Goal: Consume media (video, audio): Consume media (video, audio)

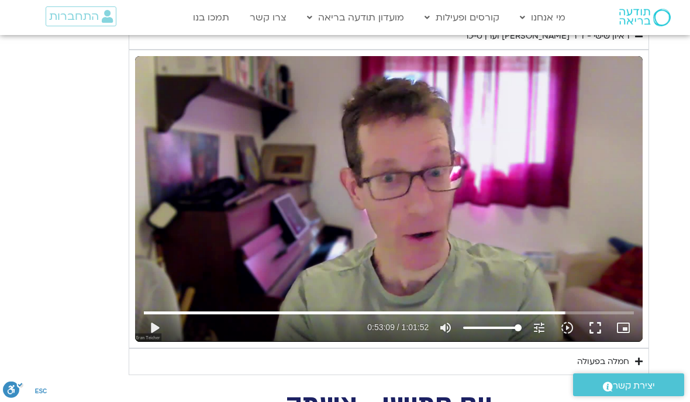
type input "1081.16"
click at [158, 335] on button "play_arrow" at bounding box center [154, 328] width 28 height 28
type input "3189.560164427"
type input "1081.16"
type input "3189.69024217719"
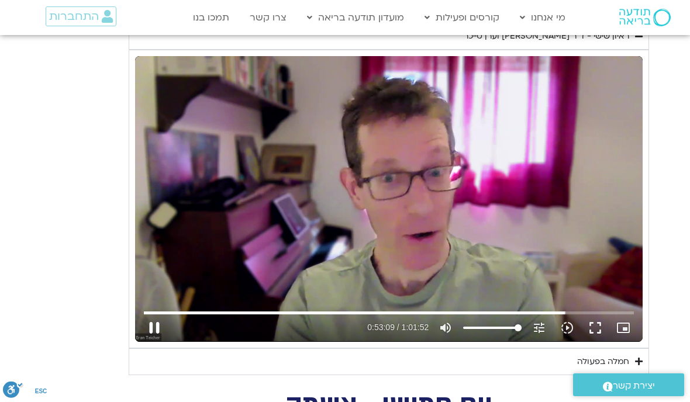
type input "1081.16"
type input "3189.81522088529"
type input "1081.16"
type input "3189.81522088529"
type input "1081.16"
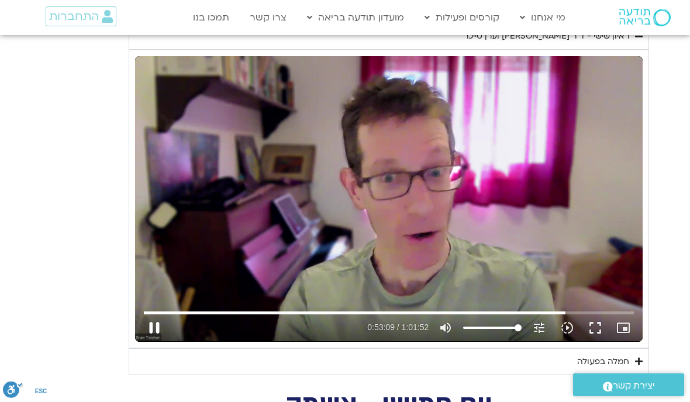
type input "3189.85477109257"
type input "1081.16"
type input "3189.98218334312"
type input "1081.16"
type input "3190.10995513435"
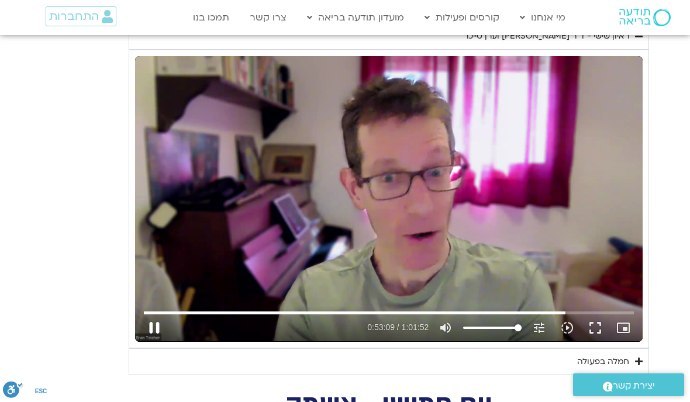
type input "1081.16"
type input "3190.23515338409"
type input "1081.16"
type input "3190.36681388395"
type input "1081.16"
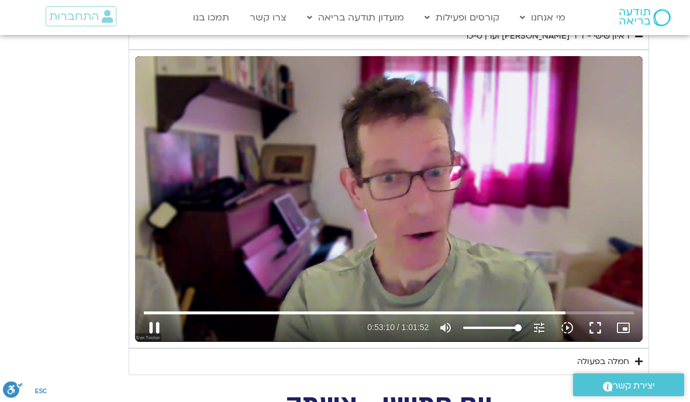
type input "3190.49350726015"
type input "1081.16"
type input "3190.61903292633"
type input "1081.16"
type input "3190.74563680145"
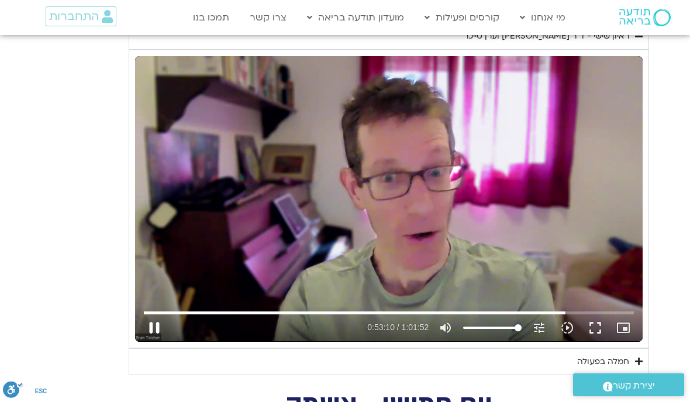
type input "1081.16"
type input "3190.87078071794"
type input "1081.16"
type input "3190.99708471867"
type input "1081.16"
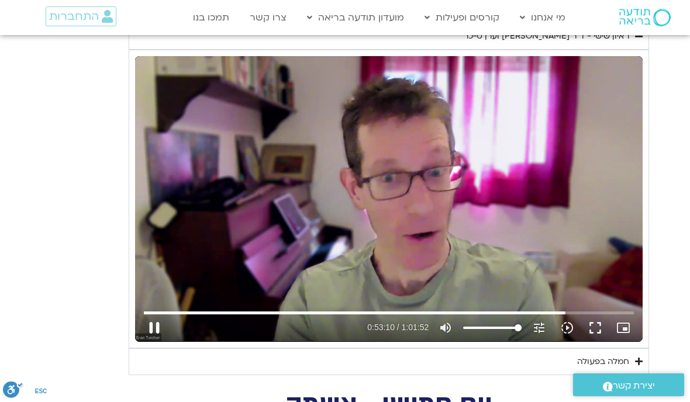
type input "3191.12238105132"
type input "1081.16"
type input "3191.24747780135"
type input "1081.16"
type input "3191.37298805159"
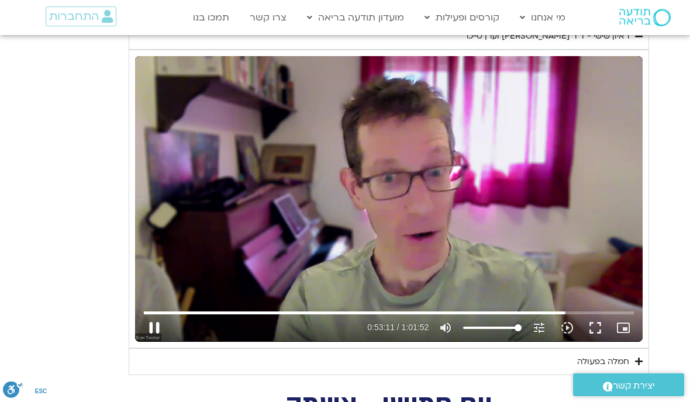
type input "1081.16"
type input "3191.49847113514"
type input "1081.16"
type input "3191.623665176"
type input "1081.16"
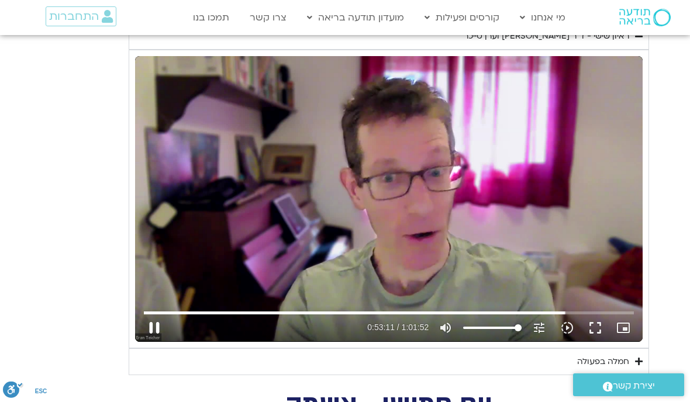
type input "3191.74873838484"
type input "1081.16"
type input "3191.87447592616"
type input "1081.16"
type input "3191.99976775981"
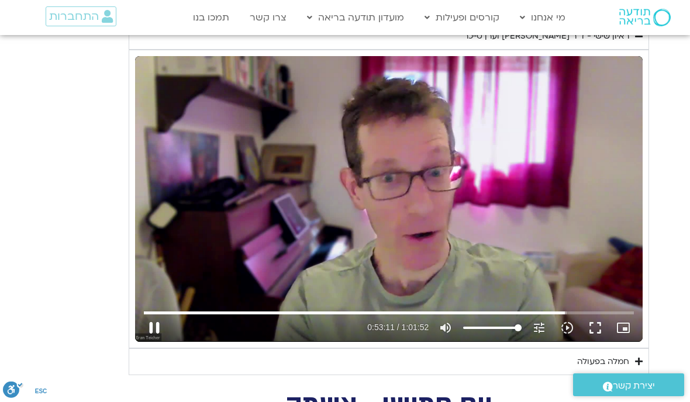
type input "1081.16"
type input "3192.12625409322"
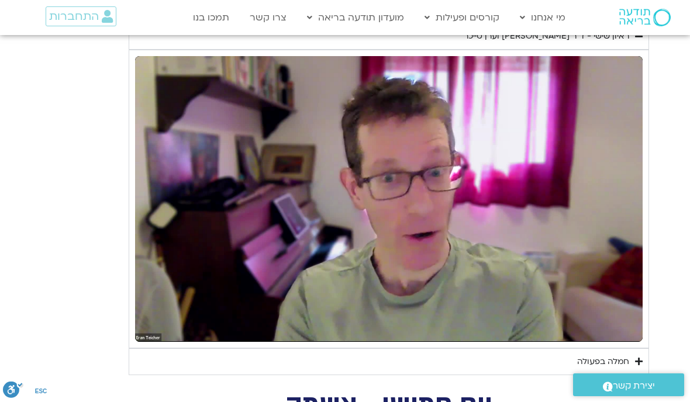
type input "1081.16"
type input "3712.76"
type input "1081.16"
type input "3712.76"
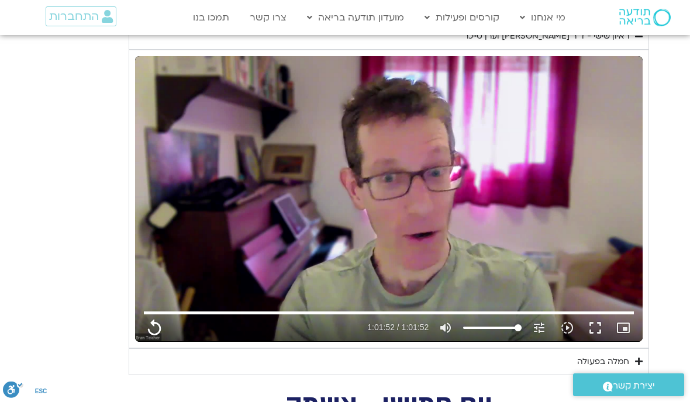
type input "1081.16"
type input "3712.76"
type input "1081.16"
type input "3712.76"
type input "1081.16"
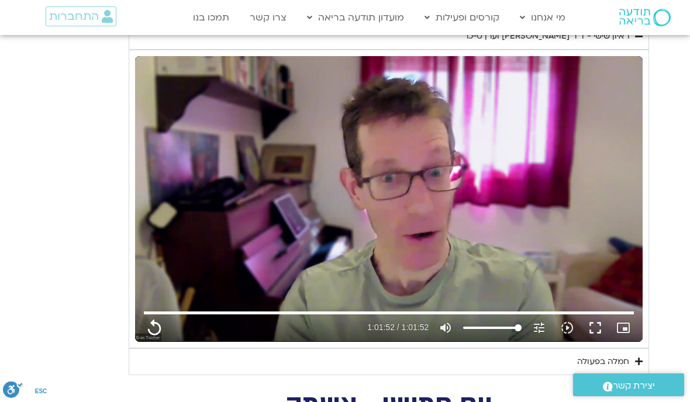
type input "3712.76"
type input "1081.16"
type input "3712.76"
type input "1081.16"
type input "3712.76"
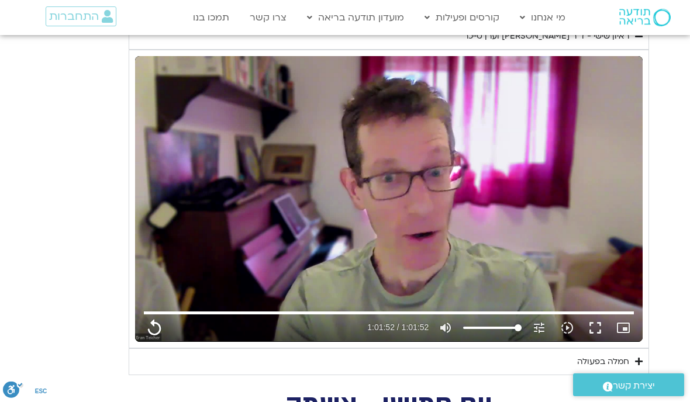
type input "1081.16"
type input "3712.76"
type input "1081.16"
type input "3712.76"
type input "1081.16"
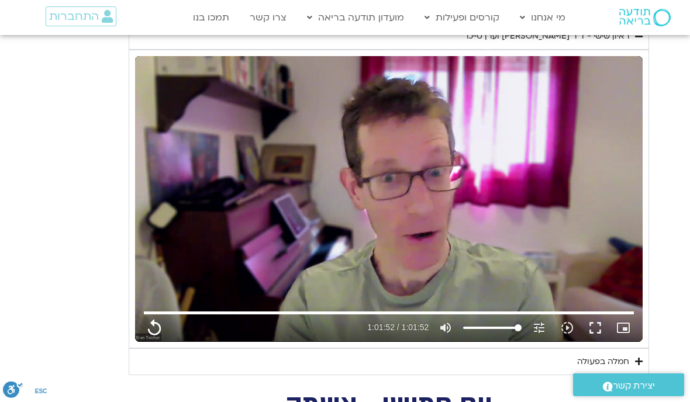
type input "3712.76"
type input "1081.16"
type input "3712.76"
type input "1081.16"
type input "3712.76"
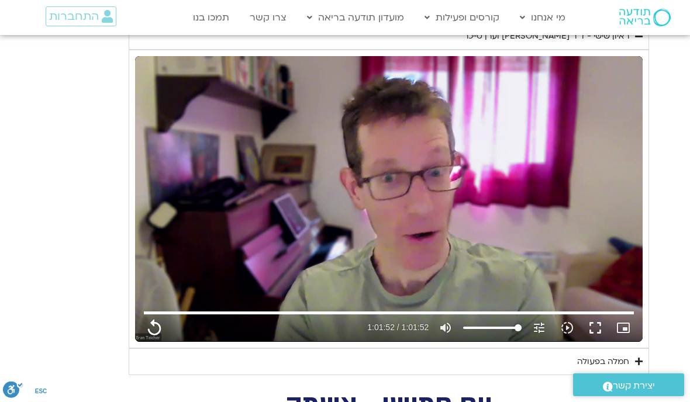
type input "1081.16"
type input "3712.76"
type input "1081.16"
type input "3712.76"
type input "1081.16"
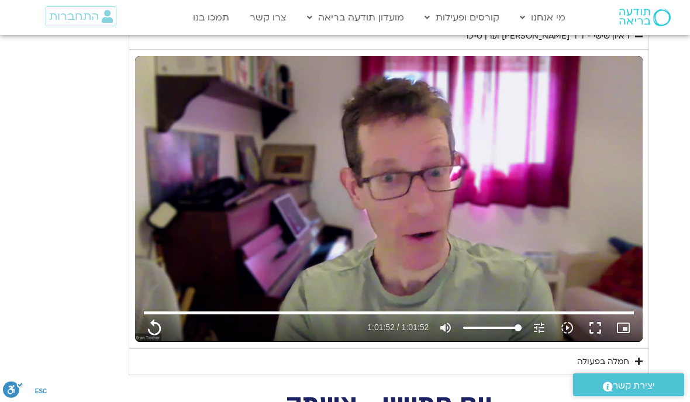
type input "3712.76"
type input "1081.16"
type input "3712.76"
type input "1081.16"
type input "3712.76"
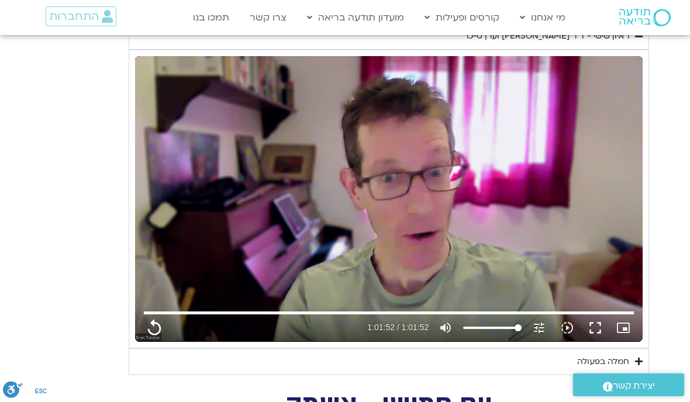
type input "1081.16"
type input "3712.76"
type input "1081.16"
type input "3712.76"
type input "1081.16"
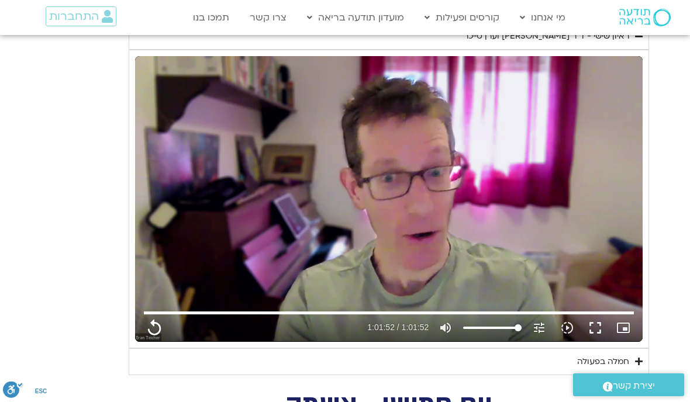
type input "3712.76"
type input "1081.16"
type input "3712.76"
type input "1081.16"
type input "3712.76"
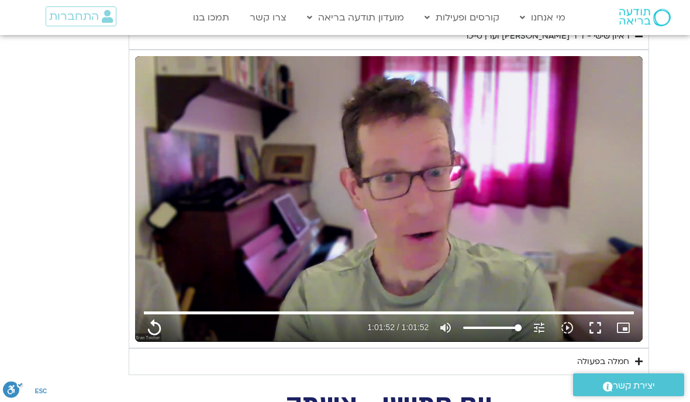
type input "1081.16"
type input "3712.76"
type input "1081.16"
type input "3712.76"
type input "1081.16"
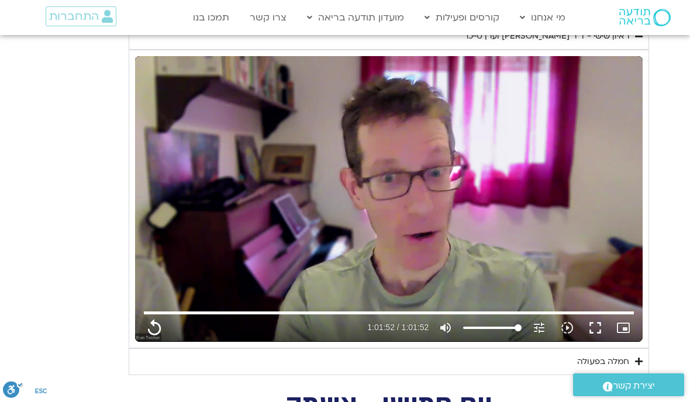
type input "3712.76"
type input "1081.16"
type input "3712.76"
type input "1081.16"
type input "3712.76"
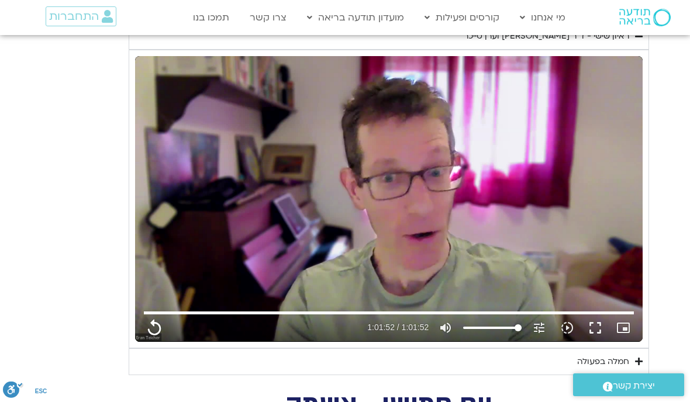
type input "1081.16"
type input "3712.76"
type input "1081.16"
type input "3712.76"
type input "1081.16"
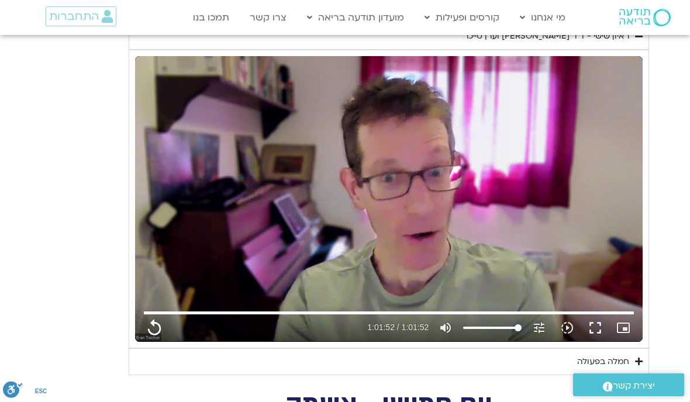
type input "3712.76"
type input "1081.16"
type input "3712.76"
type input "1081.16"
type input "3712.76"
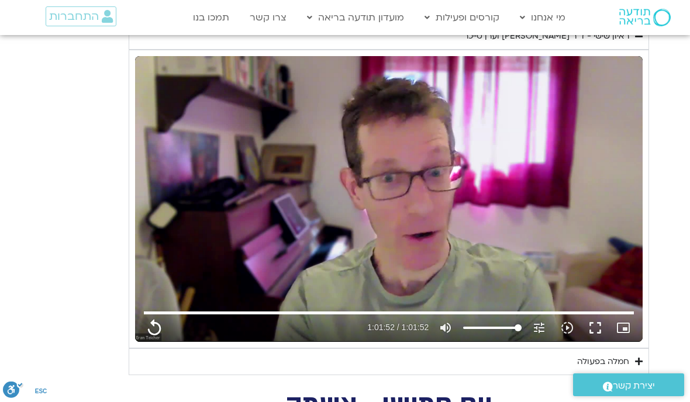
type input "1081.16"
type input "3712.76"
type input "1081.16"
type input "3712.76"
type input "1081.16"
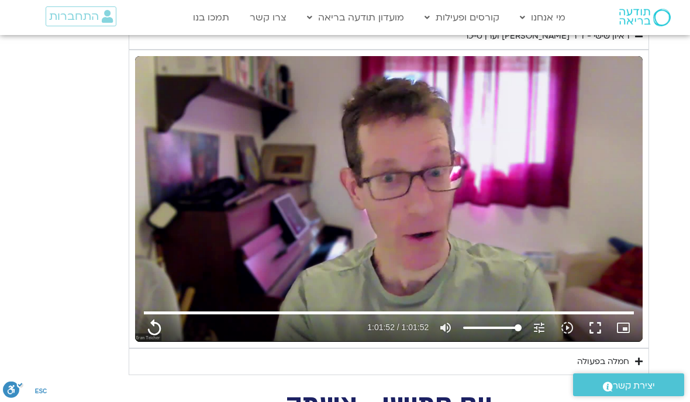
type input "3712.76"
type input "1081.16"
type input "3712.76"
type input "1081.16"
type input "3712.76"
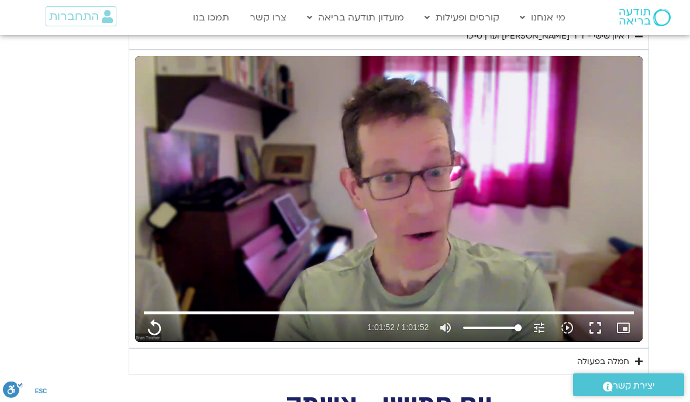
type input "1081.16"
type input "3712.76"
type input "1081.16"
type input "3712.76"
type input "1081.16"
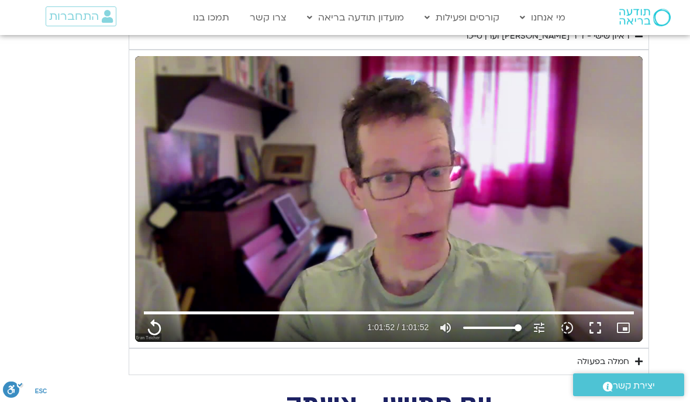
type input "3712.76"
type input "1081.16"
type input "3712.76"
type input "1081.16"
type input "3712.76"
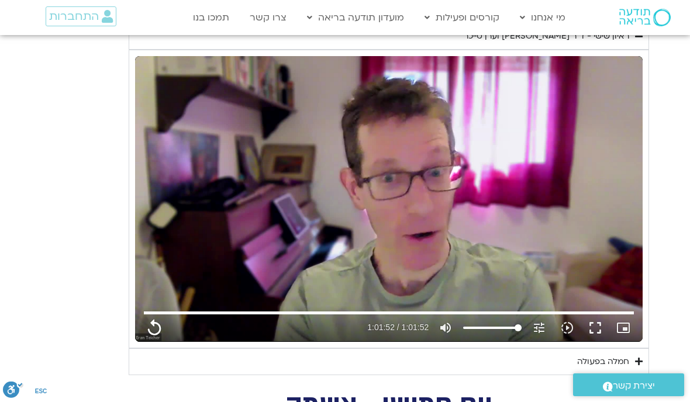
type input "1081.16"
type input "3712.76"
type input "1081.16"
type input "3712.76"
type input "1081.16"
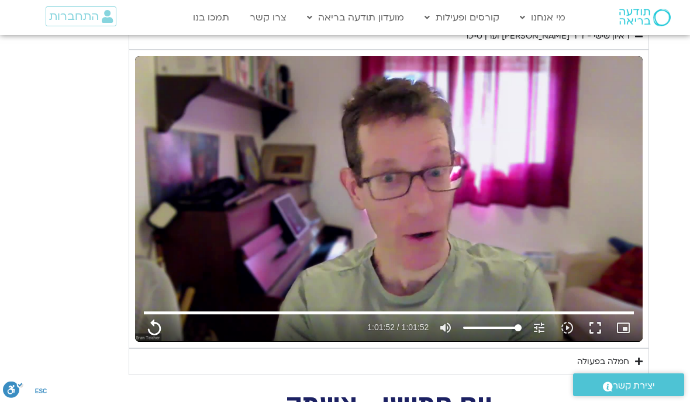
type input "3712.76"
type input "1081.16"
type input "3712.76"
type input "1081.16"
type input "3712.76"
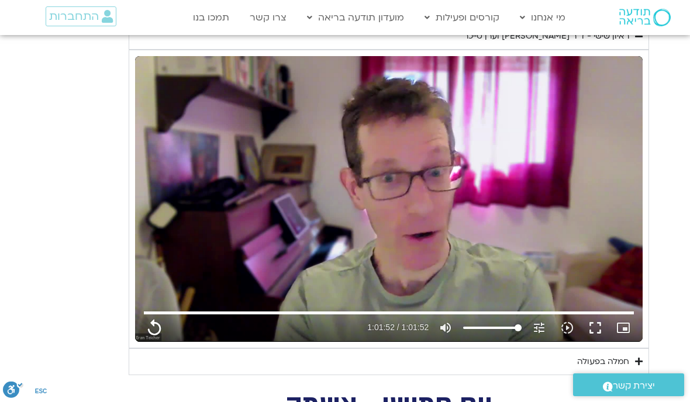
type input "1081.16"
type input "3712.76"
type input "1081.16"
type input "3712.76"
type input "1081.16"
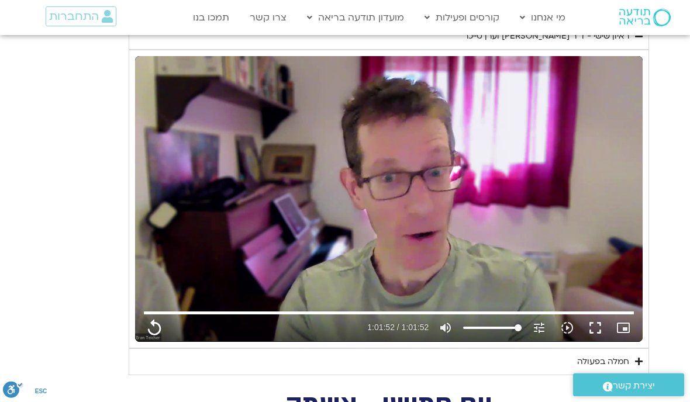
type input "3712.76"
type input "1081.16"
type input "3712.76"
type input "1081.16"
type input "3712.76"
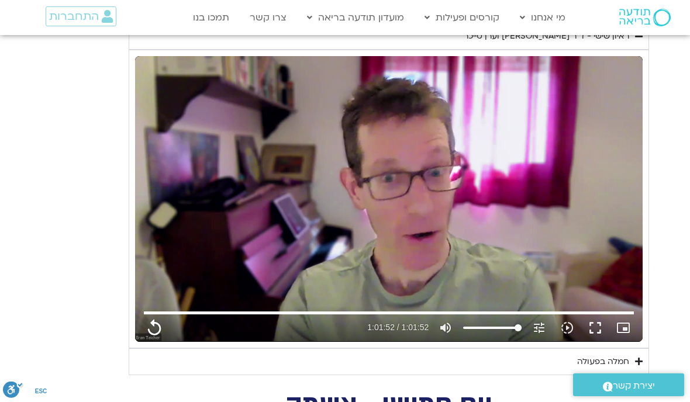
type input "1081.16"
type input "3712.76"
type input "1081.16"
type input "3712.76"
type input "1081.16"
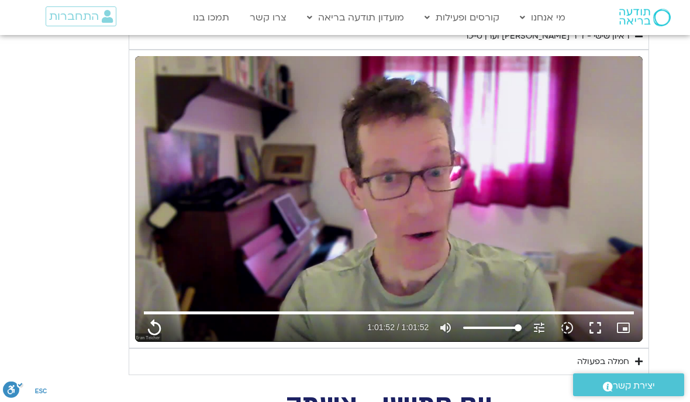
type input "3712.76"
type input "1081.16"
type input "3712.76"
type input "1081.16"
type input "3712.76"
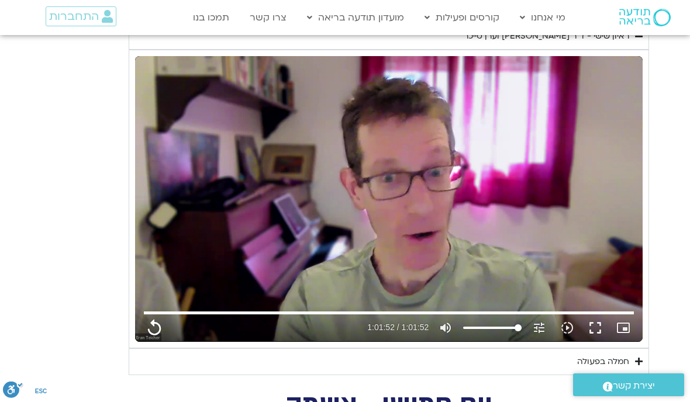
type input "1081.16"
type input "3712.76"
type input "1081.16"
type input "3712.76"
type input "1081.16"
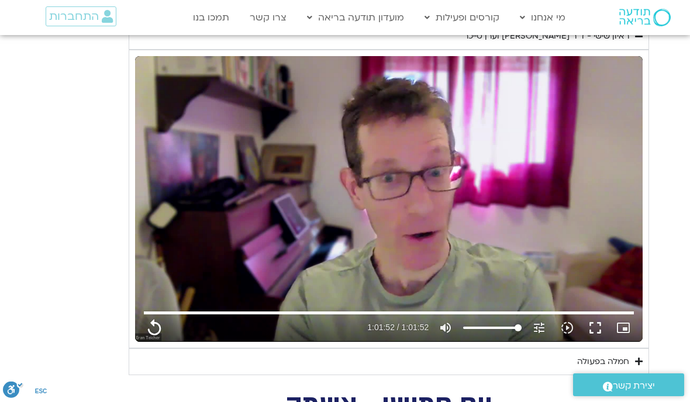
type input "3712.76"
type input "1081.16"
type input "3712.76"
type input "1081.16"
type input "3712.76"
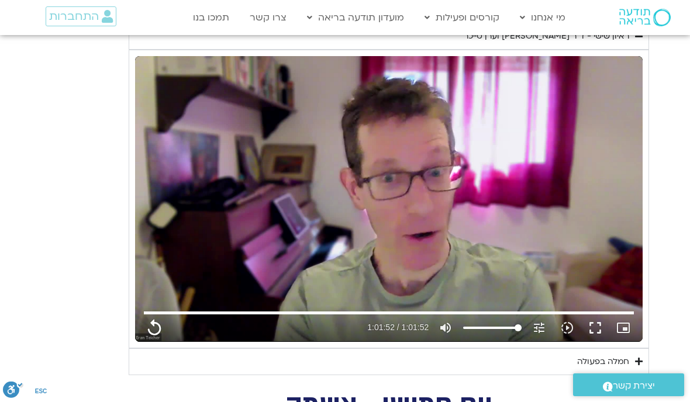
type input "1081.16"
type input "3712.76"
type input "1081.16"
type input "3712.76"
type input "1081.16"
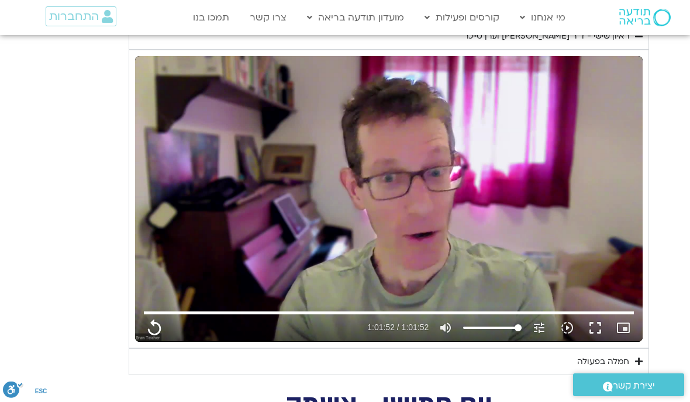
type input "3712.76"
type input "1081.16"
type input "3712.76"
type input "1081.16"
type input "3712.76"
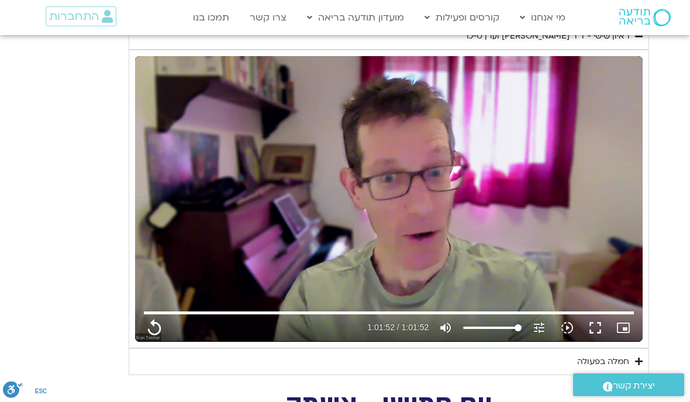
type input "1081.16"
type input "3712.76"
type input "1081.16"
type input "3712.76"
type input "1081.16"
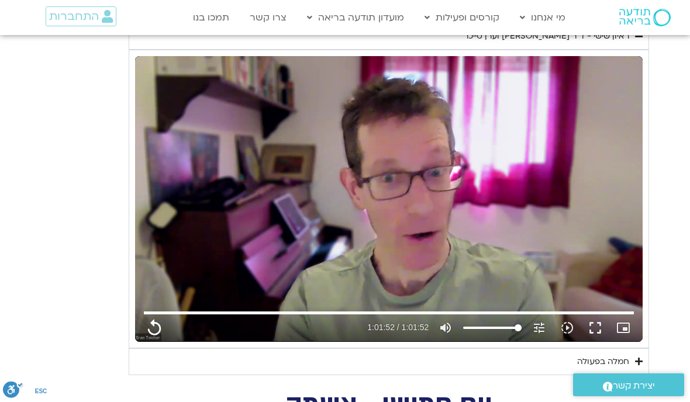
type input "3712.76"
type input "1081.16"
type input "3712.76"
type input "1081.16"
type input "3712.76"
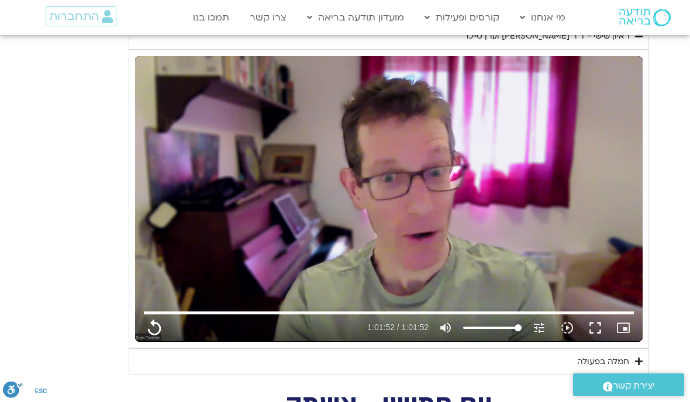
type input "1081.16"
type input "3712.76"
type input "1081.16"
type input "3712.76"
type input "1081.16"
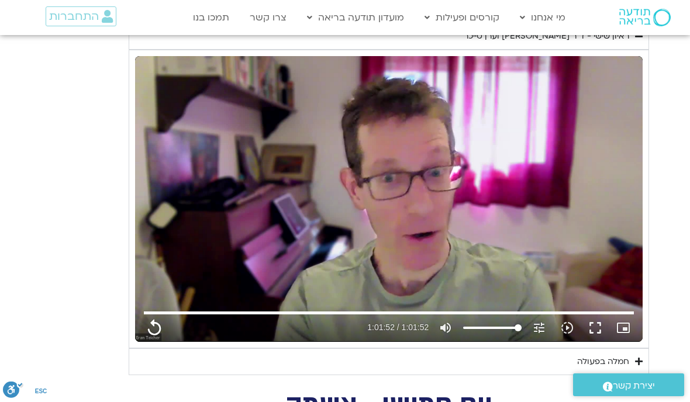
type input "3712.76"
type input "1081.16"
type input "3712.76"
type input "1081.16"
type input "3712.76"
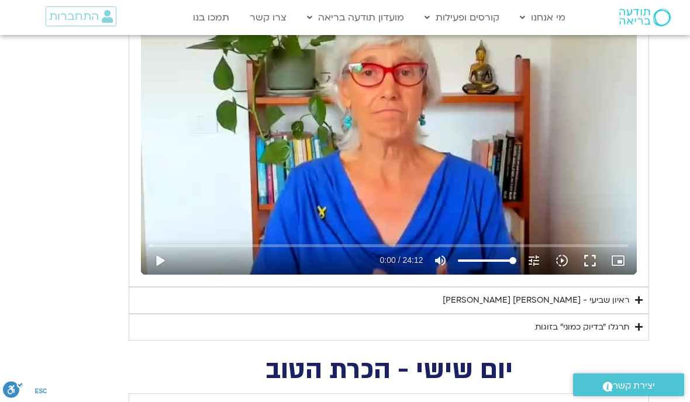
scroll to position [589, 0]
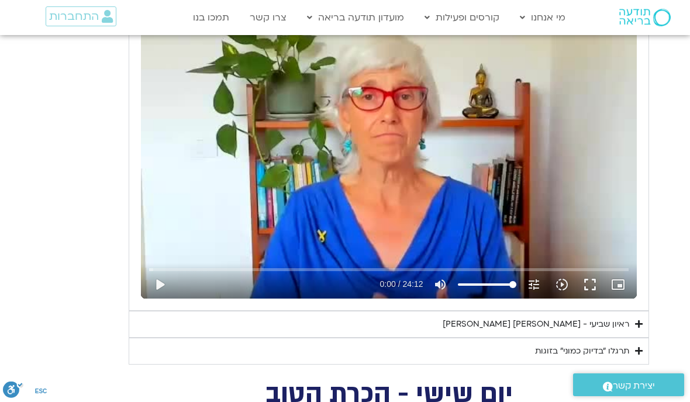
click at [634, 327] on summary "ראיון שביעי - [PERSON_NAME] [PERSON_NAME]" at bounding box center [389, 324] width 520 height 27
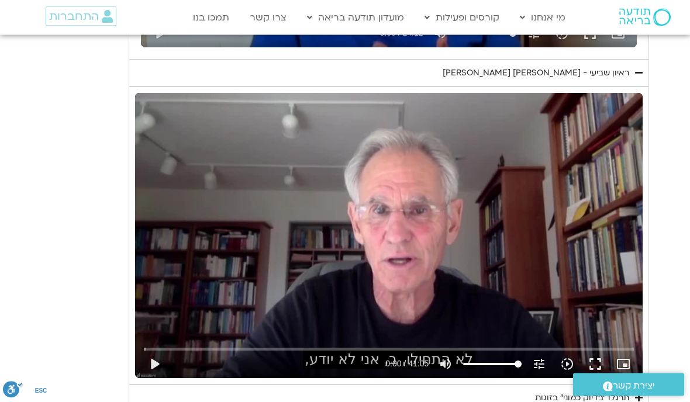
scroll to position [844, 0]
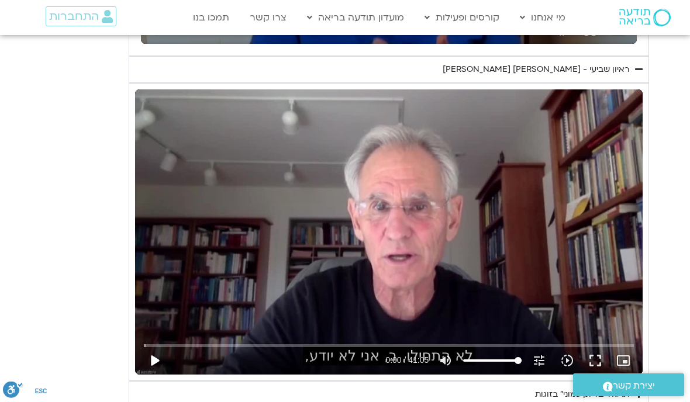
click at [157, 359] on button "play_arrow" at bounding box center [154, 361] width 28 height 28
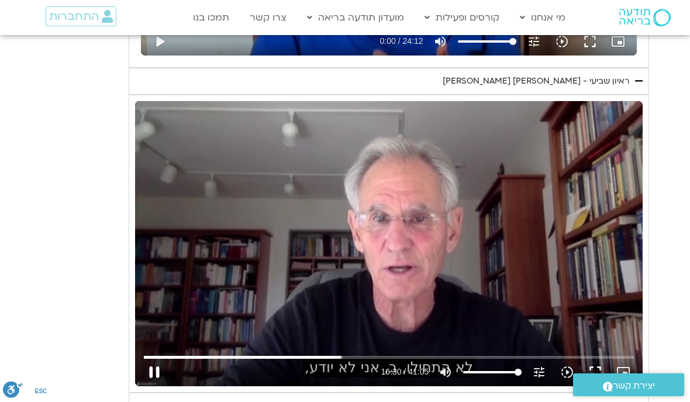
scroll to position [816, 0]
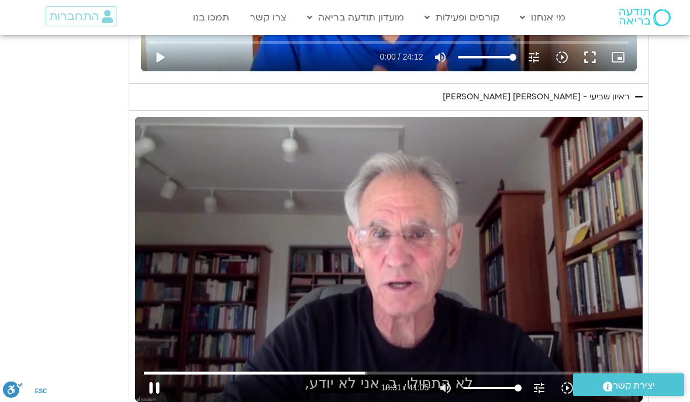
click at [160, 391] on button "pause" at bounding box center [154, 388] width 28 height 28
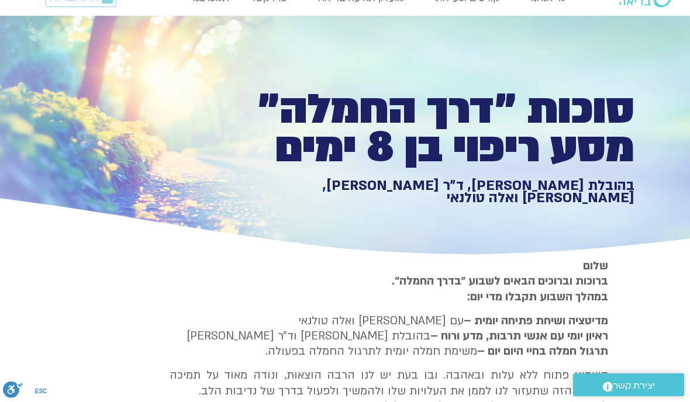
scroll to position [0, 0]
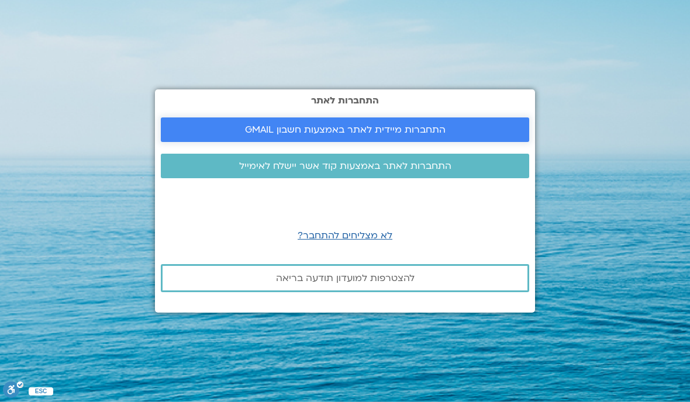
click at [357, 118] on link "התחברות מיידית לאתר באמצעות חשבון GMAIL" at bounding box center [345, 130] width 368 height 25
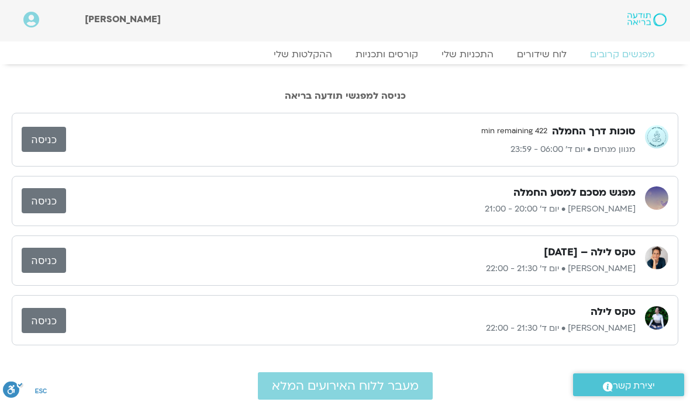
click at [47, 137] on link "כניסה" at bounding box center [44, 139] width 44 height 25
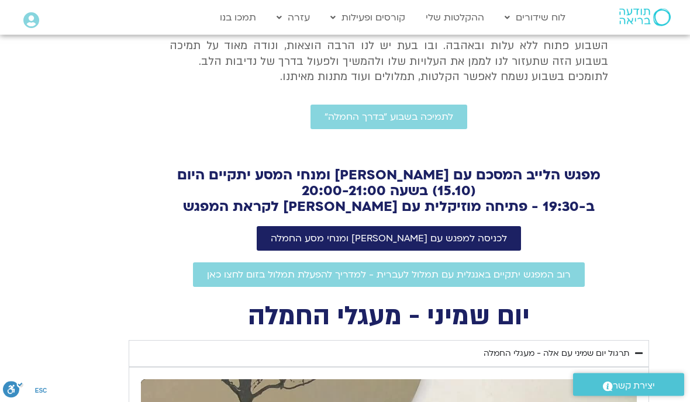
scroll to position [350, 0]
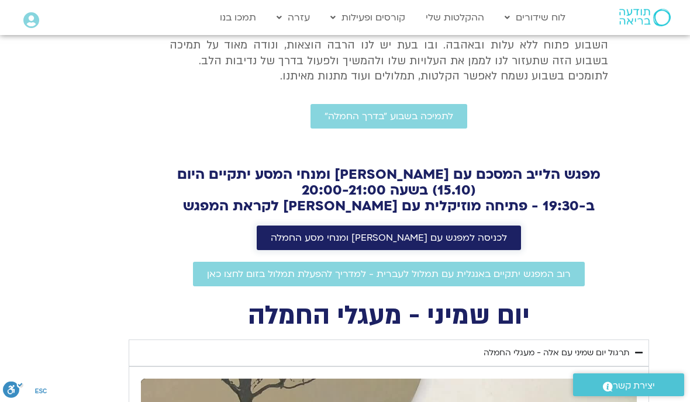
click at [447, 238] on span "לכניסה למפגש עם טארה בראך ומנחי מסע החמלה" at bounding box center [389, 238] width 236 height 11
